Goal: Information Seeking & Learning: Learn about a topic

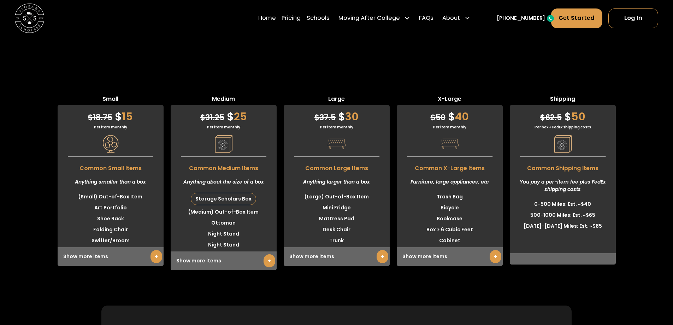
scroll to position [2296, 0]
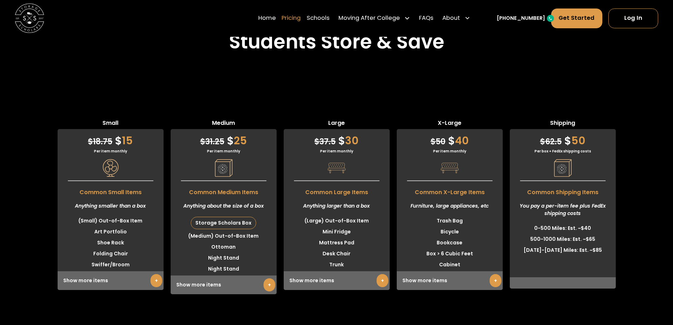
click at [297, 21] on link "Pricing" at bounding box center [290, 18] width 19 height 20
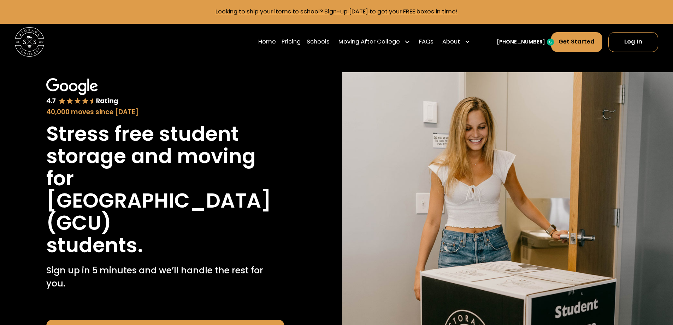
click at [317, 39] on div "Home Pricing Schools Moving After College Apartment Moving Local Moving Residen…" at bounding box center [365, 41] width 215 height 20
click at [322, 39] on link "Schools" at bounding box center [318, 41] width 23 height 20
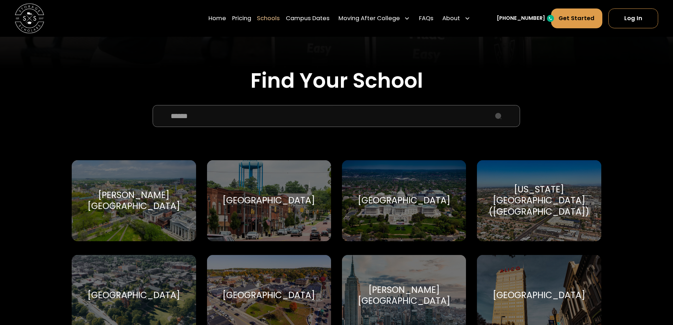
scroll to position [212, 0]
click at [265, 106] on input "School Select Form" at bounding box center [336, 116] width 367 height 22
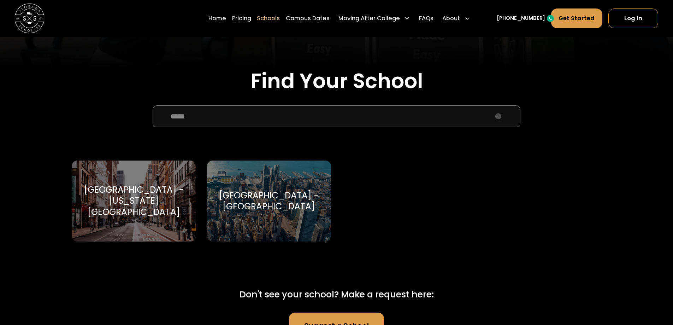
type input "****"
click at [151, 193] on div "[GEOGRAPHIC_DATA] - [US_STATE][GEOGRAPHIC_DATA]" at bounding box center [134, 200] width 106 height 33
click at [188, 216] on div "Pace University - New York City Pace University" at bounding box center [134, 200] width 124 height 81
click at [117, 195] on div "[GEOGRAPHIC_DATA] - [US_STATE][GEOGRAPHIC_DATA]" at bounding box center [134, 200] width 106 height 33
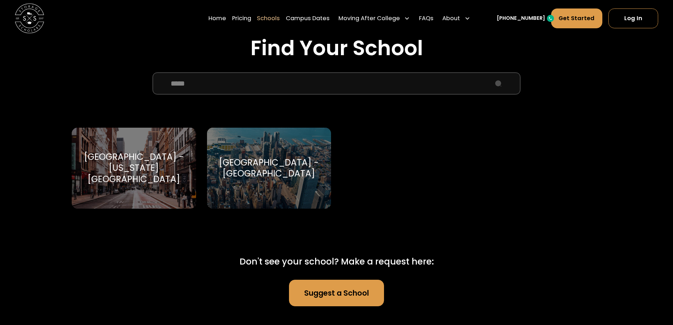
scroll to position [353, 0]
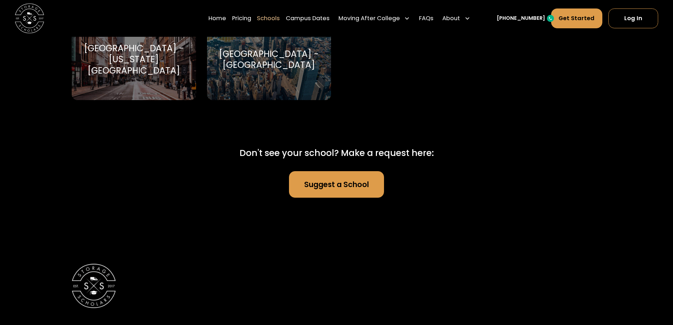
click at [91, 82] on div "Pace University - New York City Pace University" at bounding box center [134, 59] width 124 height 81
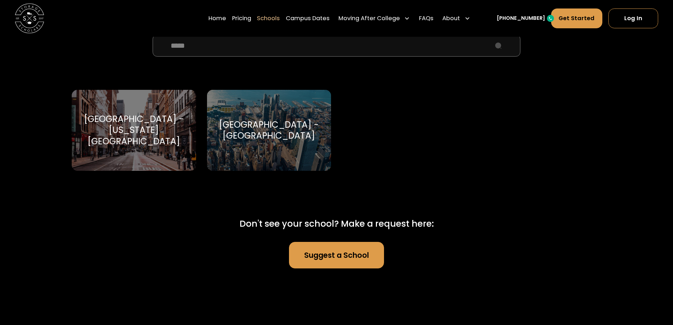
scroll to position [301, 0]
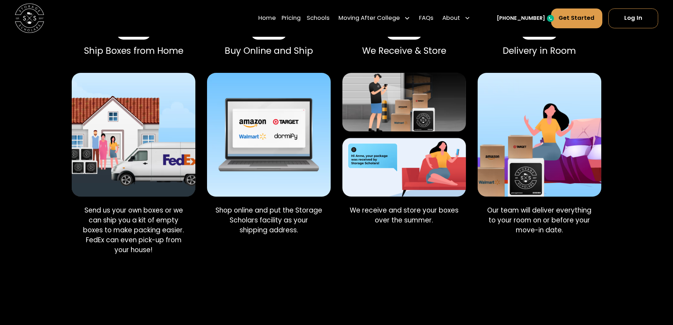
scroll to position [494, 0]
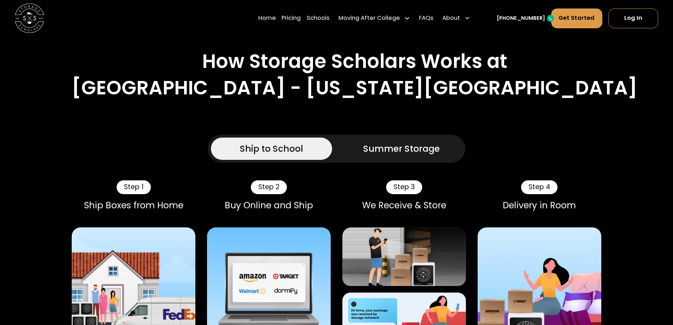
click at [402, 142] on div "Summer Storage" at bounding box center [401, 148] width 77 height 13
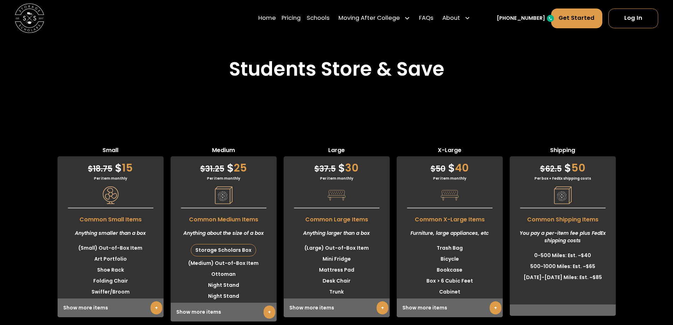
scroll to position [2225, 0]
